Goal: Download file/media

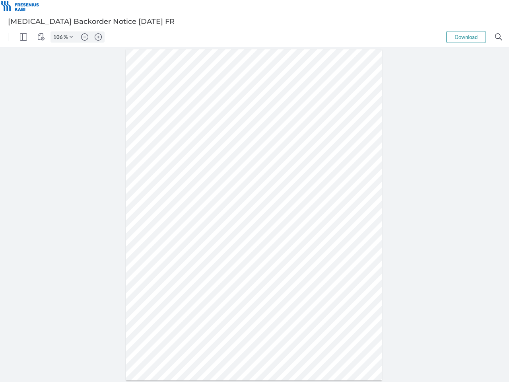
click at [23, 37] on img "Panel" at bounding box center [23, 36] width 7 height 7
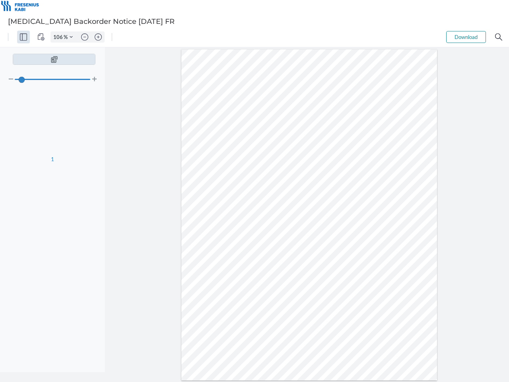
click at [41, 37] on img "View Controls" at bounding box center [40, 36] width 7 height 7
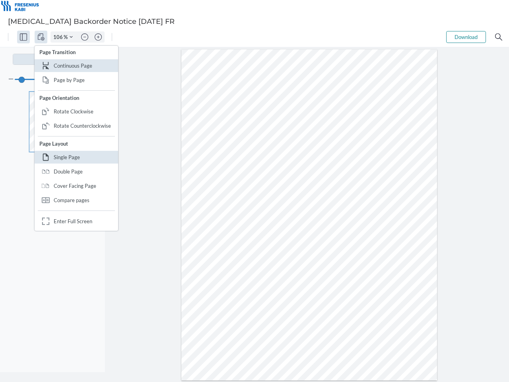
click at [59, 37] on input "106" at bounding box center [57, 36] width 13 height 7
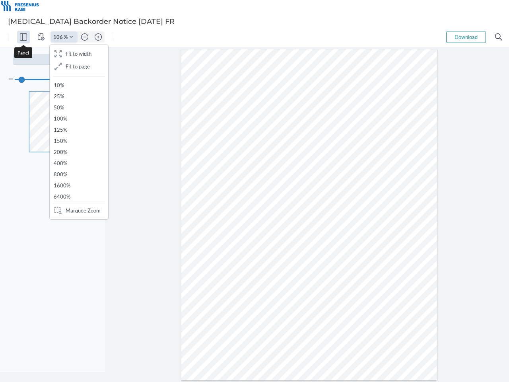
click at [71, 37] on img "Zoom Controls" at bounding box center [71, 36] width 3 height 3
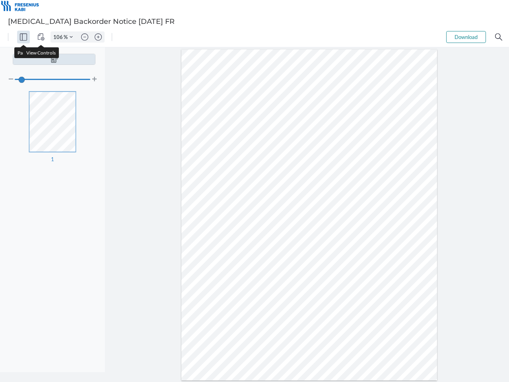
click at [85, 37] on img "Zoom out" at bounding box center [84, 36] width 7 height 7
click at [98, 37] on img "Zoom in" at bounding box center [98, 36] width 7 height 7
type input "106"
click at [466, 37] on button "Download" at bounding box center [467, 37] width 40 height 12
click at [499, 37] on img "Search" at bounding box center [498, 36] width 7 height 7
